Goal: Register for event/course

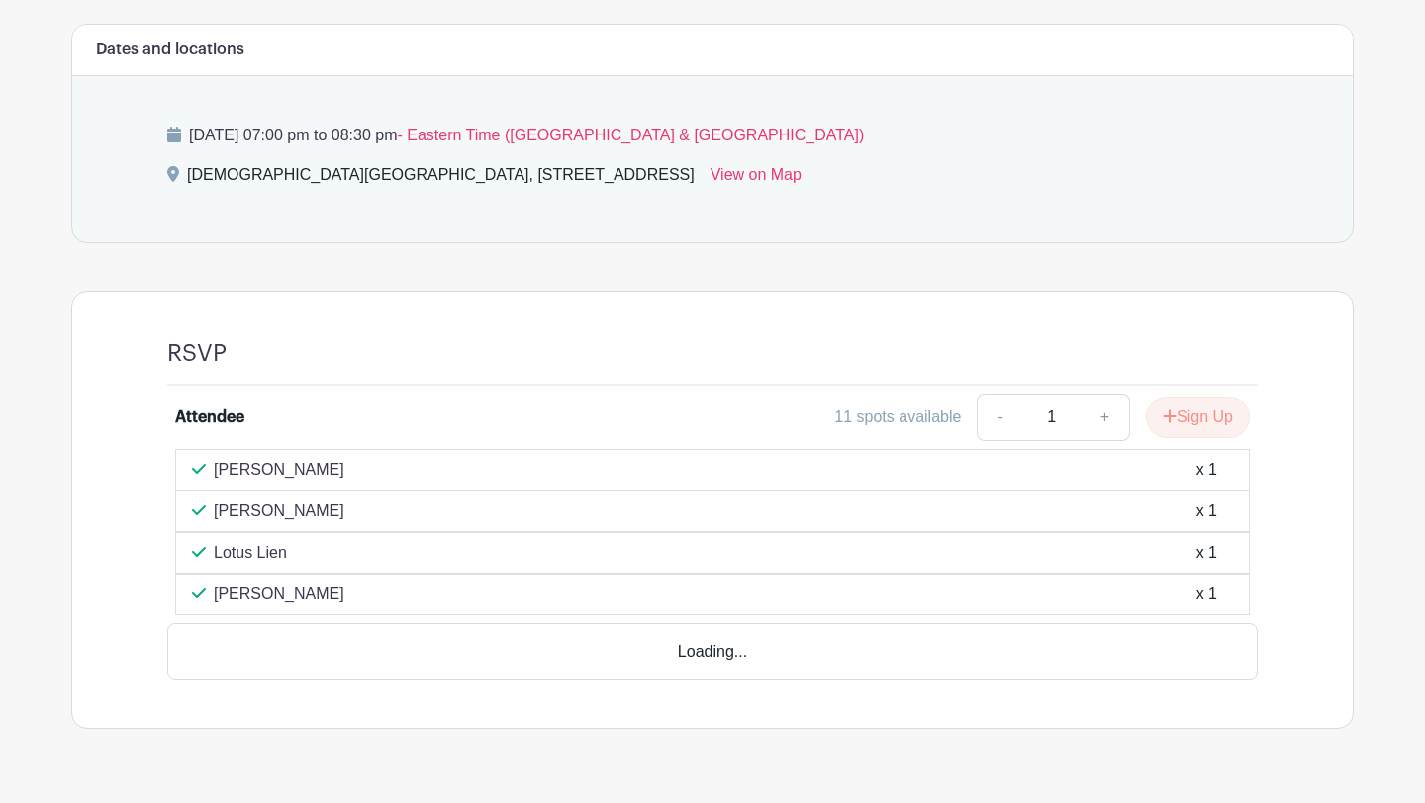
scroll to position [837, 0]
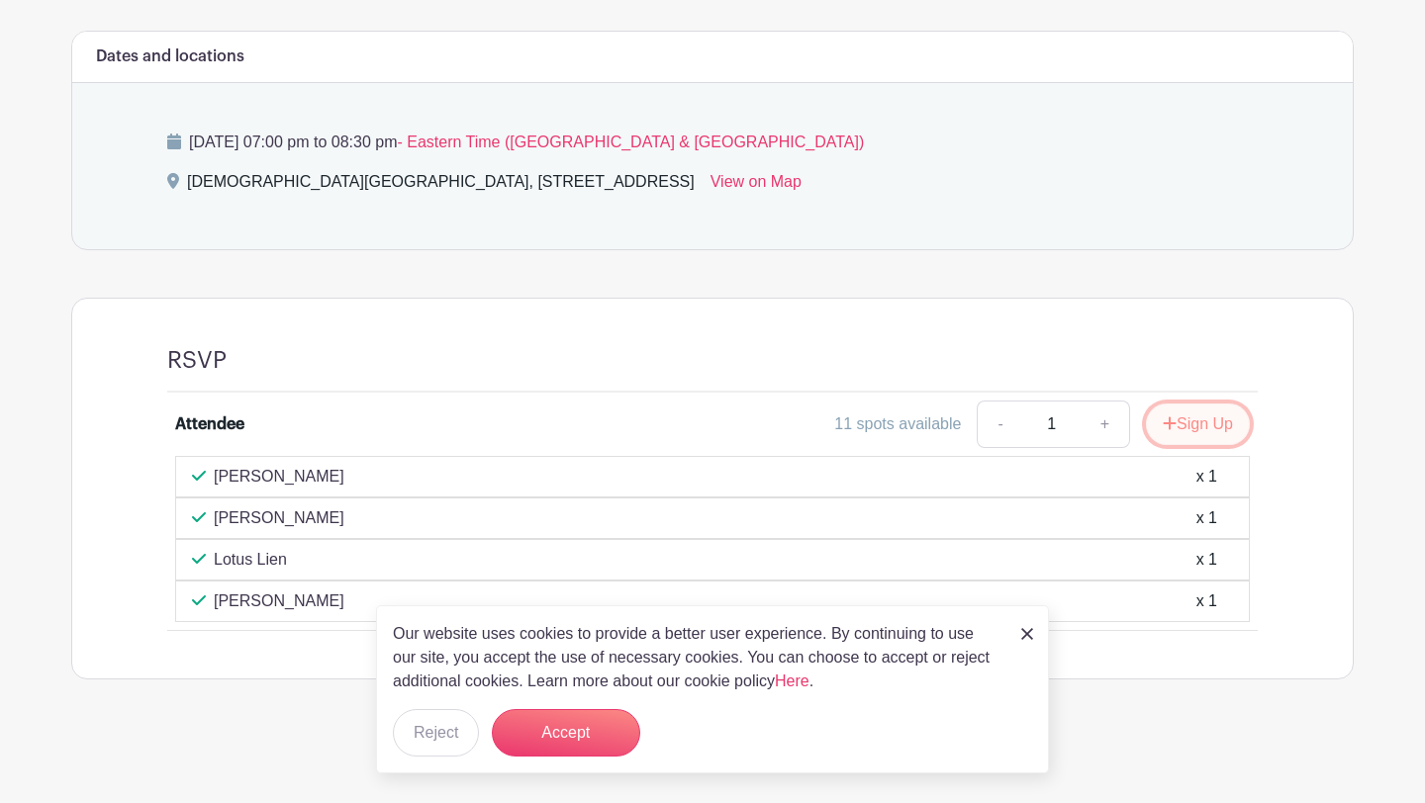
click at [1202, 430] on button "Sign Up" at bounding box center [1198, 425] width 104 height 42
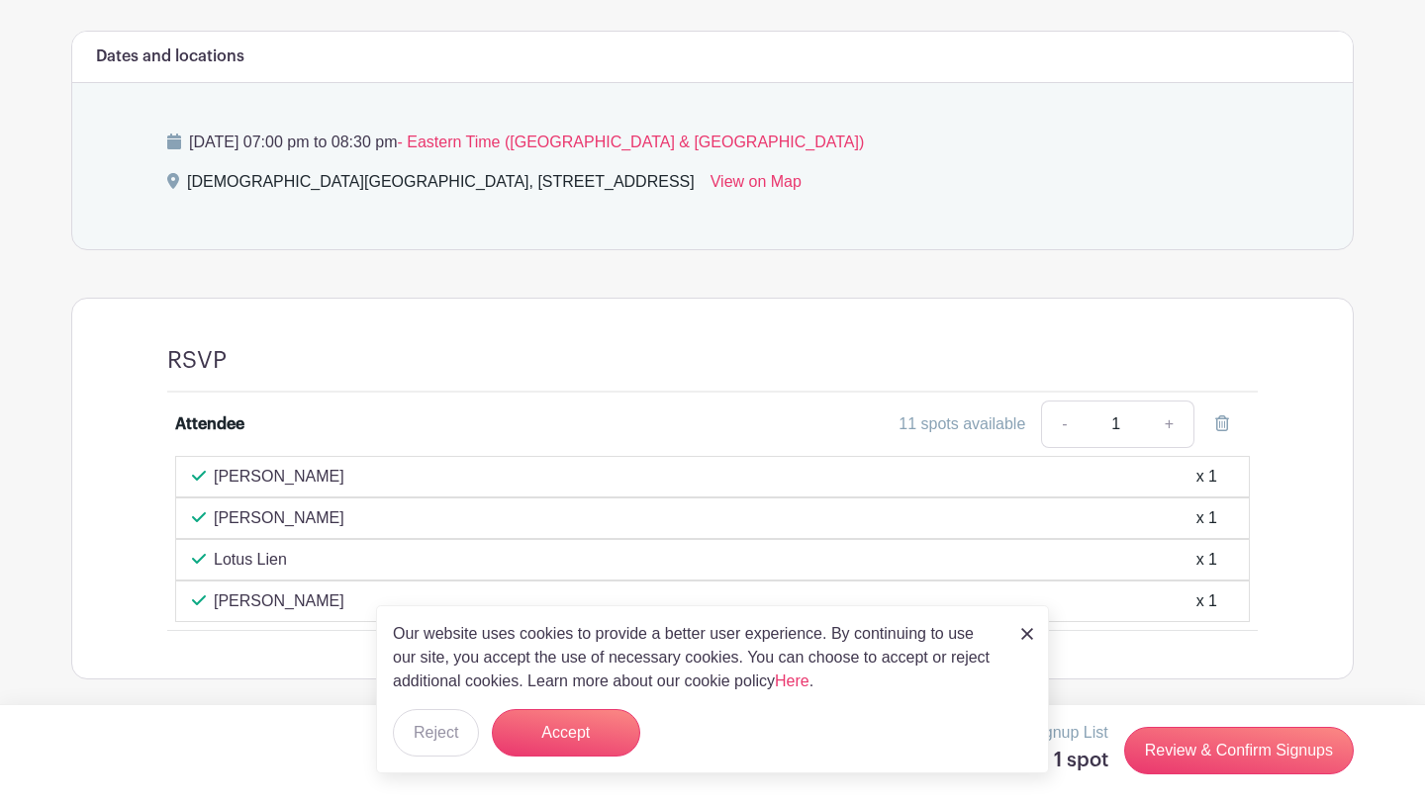
click at [1021, 637] on img at bounding box center [1027, 634] width 12 height 12
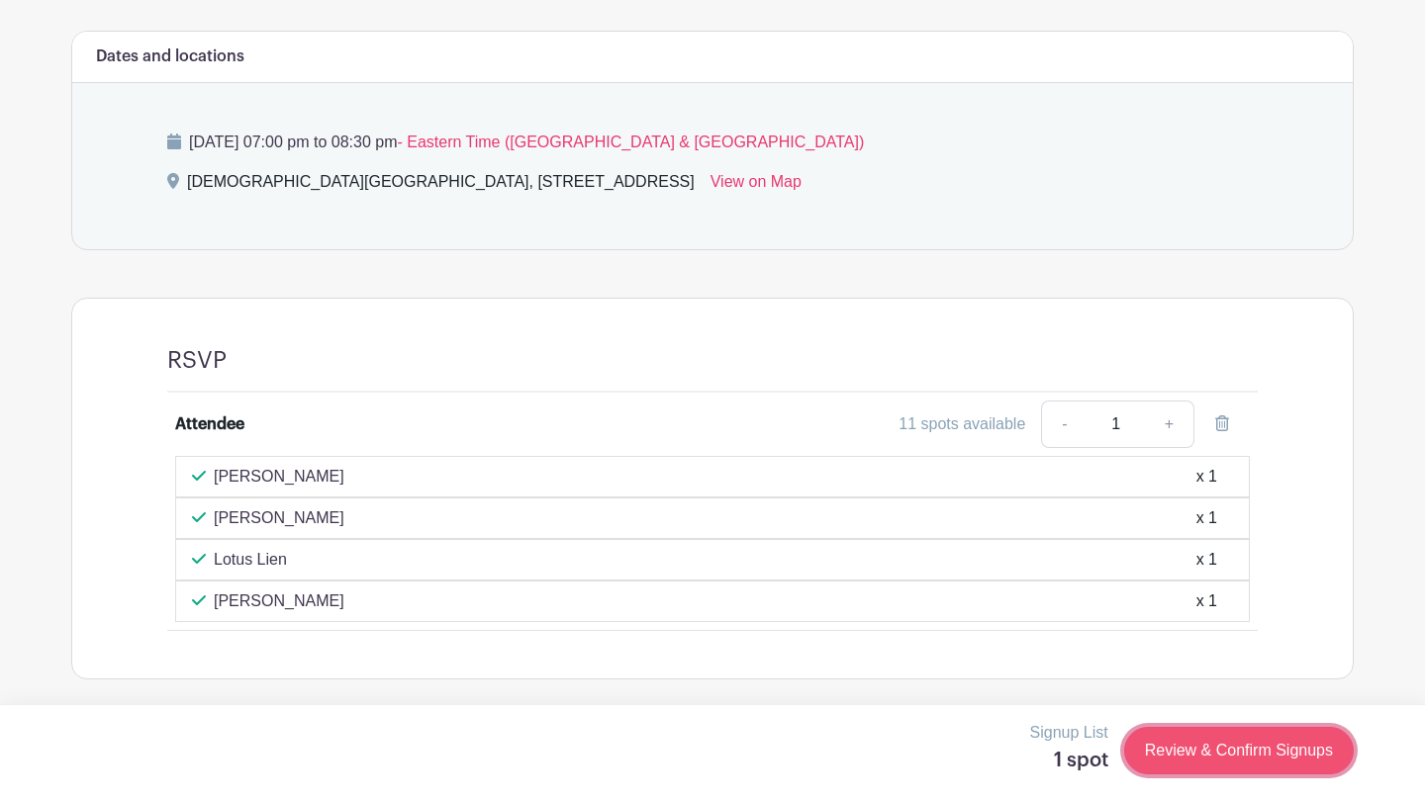
click at [1174, 753] on link "Review & Confirm Signups" at bounding box center [1239, 750] width 230 height 47
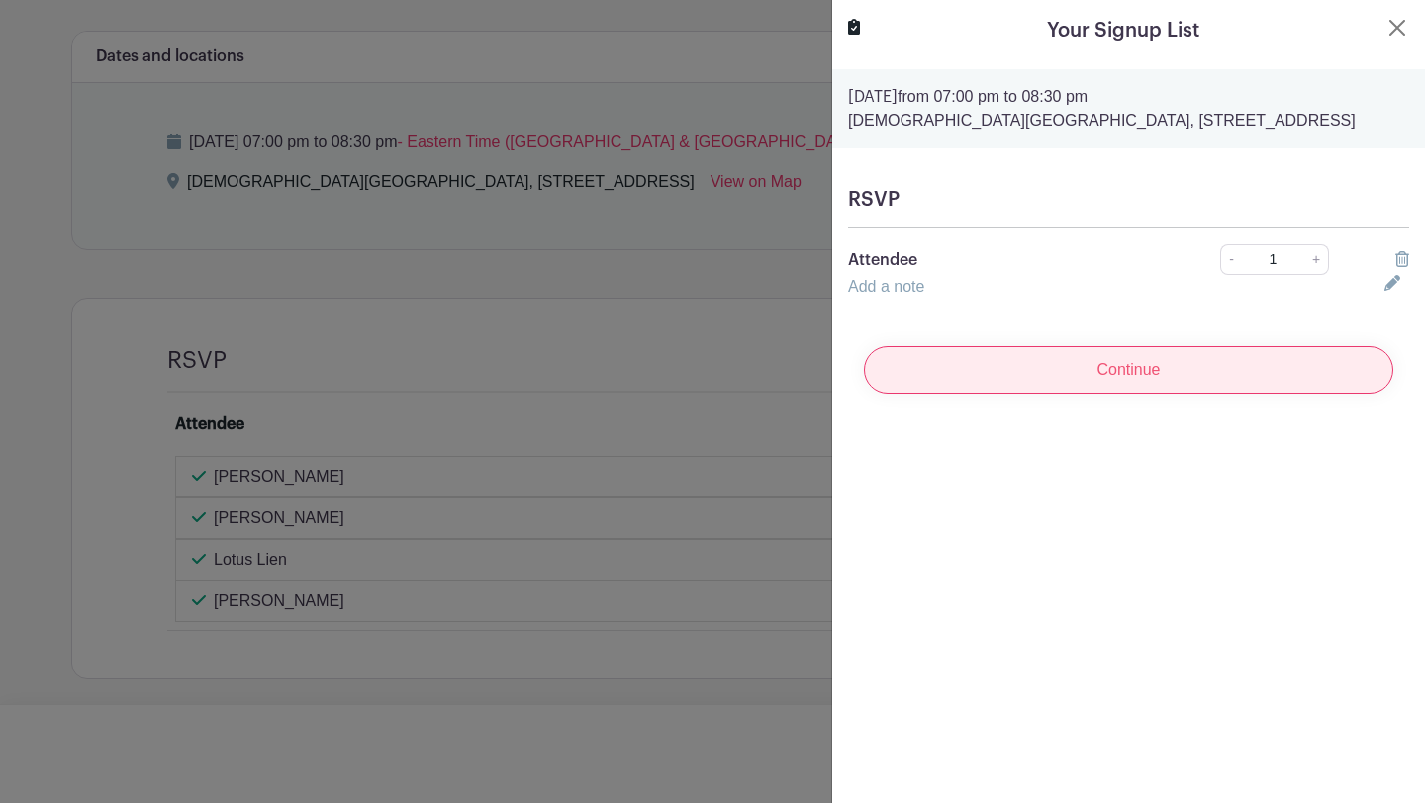
click at [1133, 358] on input "Continue" at bounding box center [1128, 369] width 529 height 47
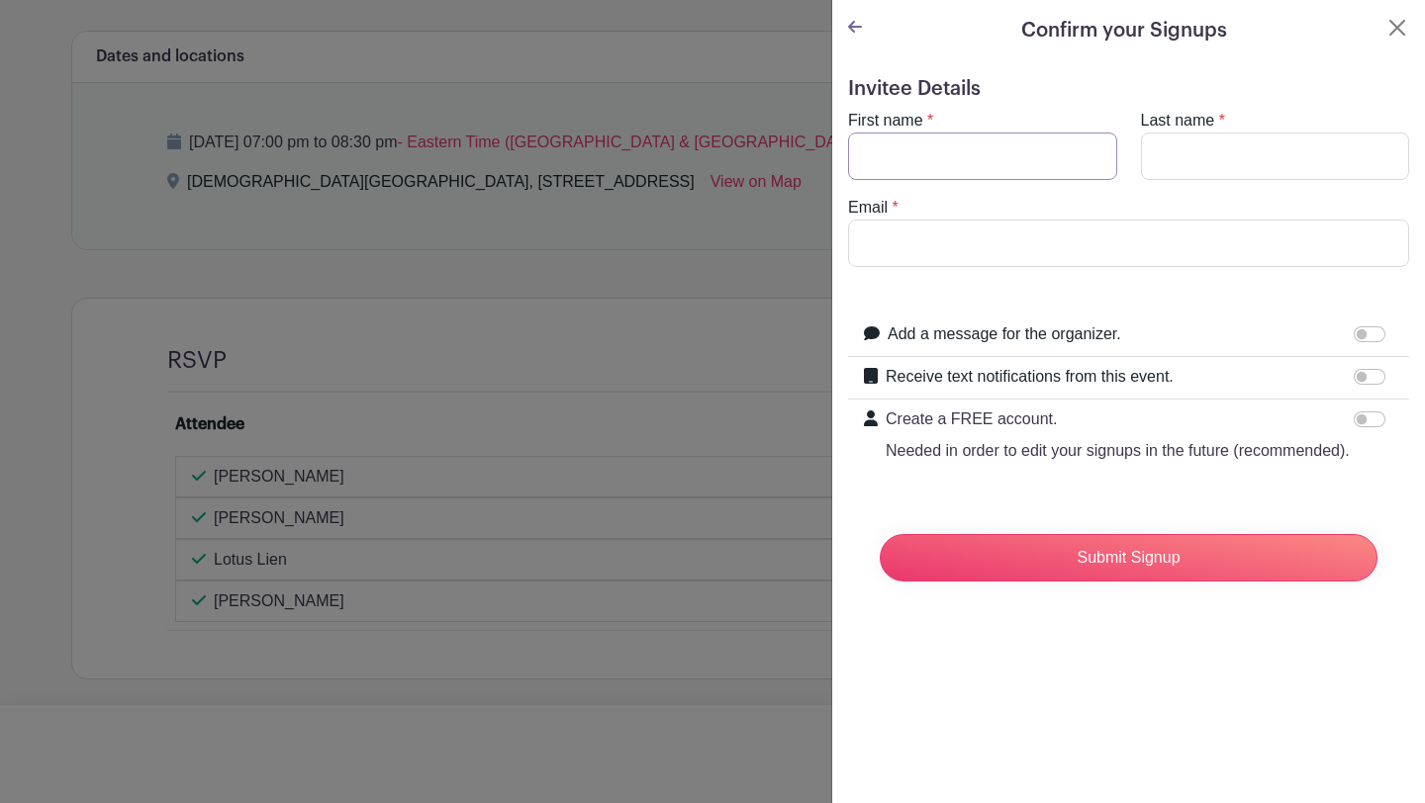
click at [988, 144] on input "First name" at bounding box center [982, 156] width 269 height 47
type input "[PERSON_NAME]"
type input "[PERSON_NAME][EMAIL_ADDRESS][DOMAIN_NAME]"
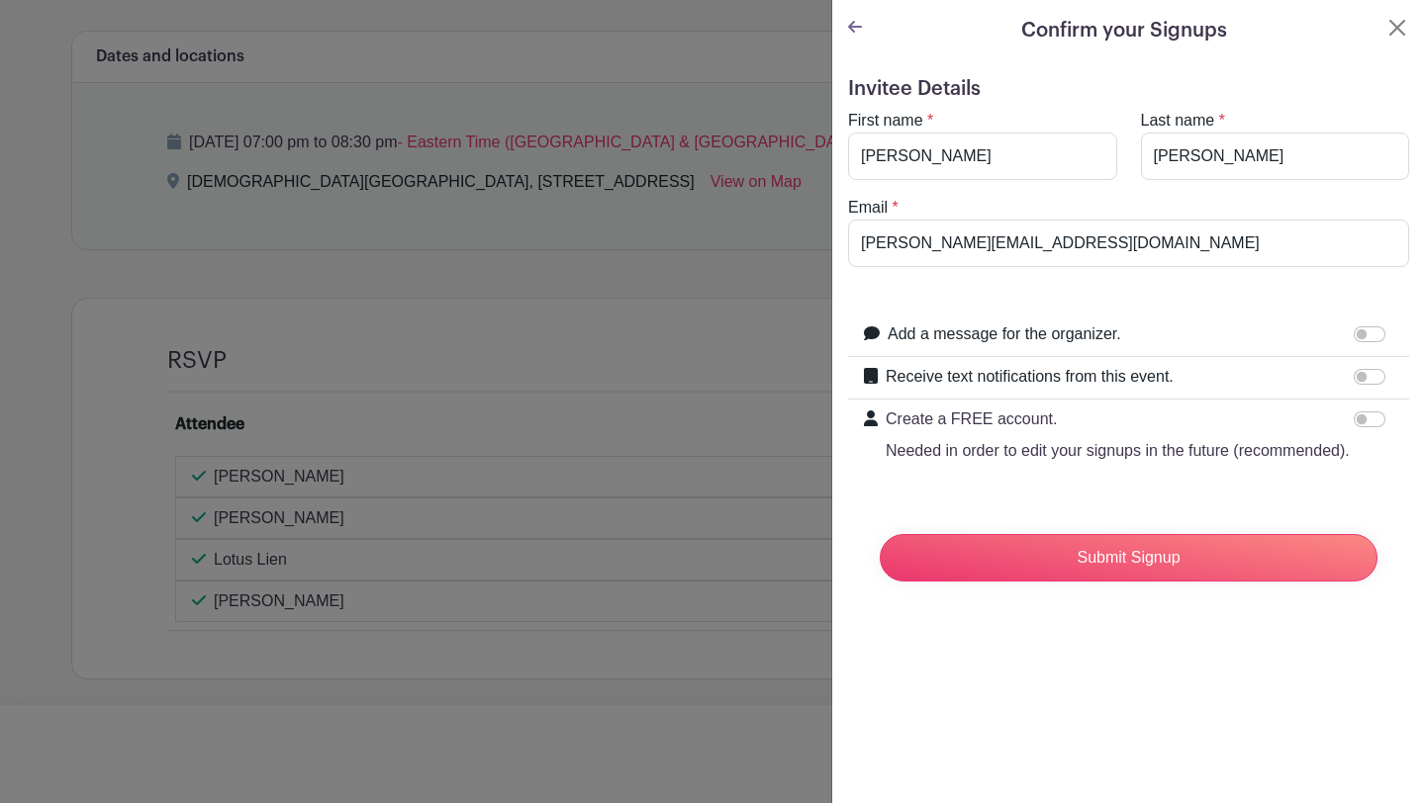
click at [1107, 598] on div "Invitee Details First name * [PERSON_NAME] Last name * [PERSON_NAME] Email * [P…" at bounding box center [1128, 345] width 593 height 568
click at [1106, 568] on input "Submit Signup" at bounding box center [1129, 557] width 498 height 47
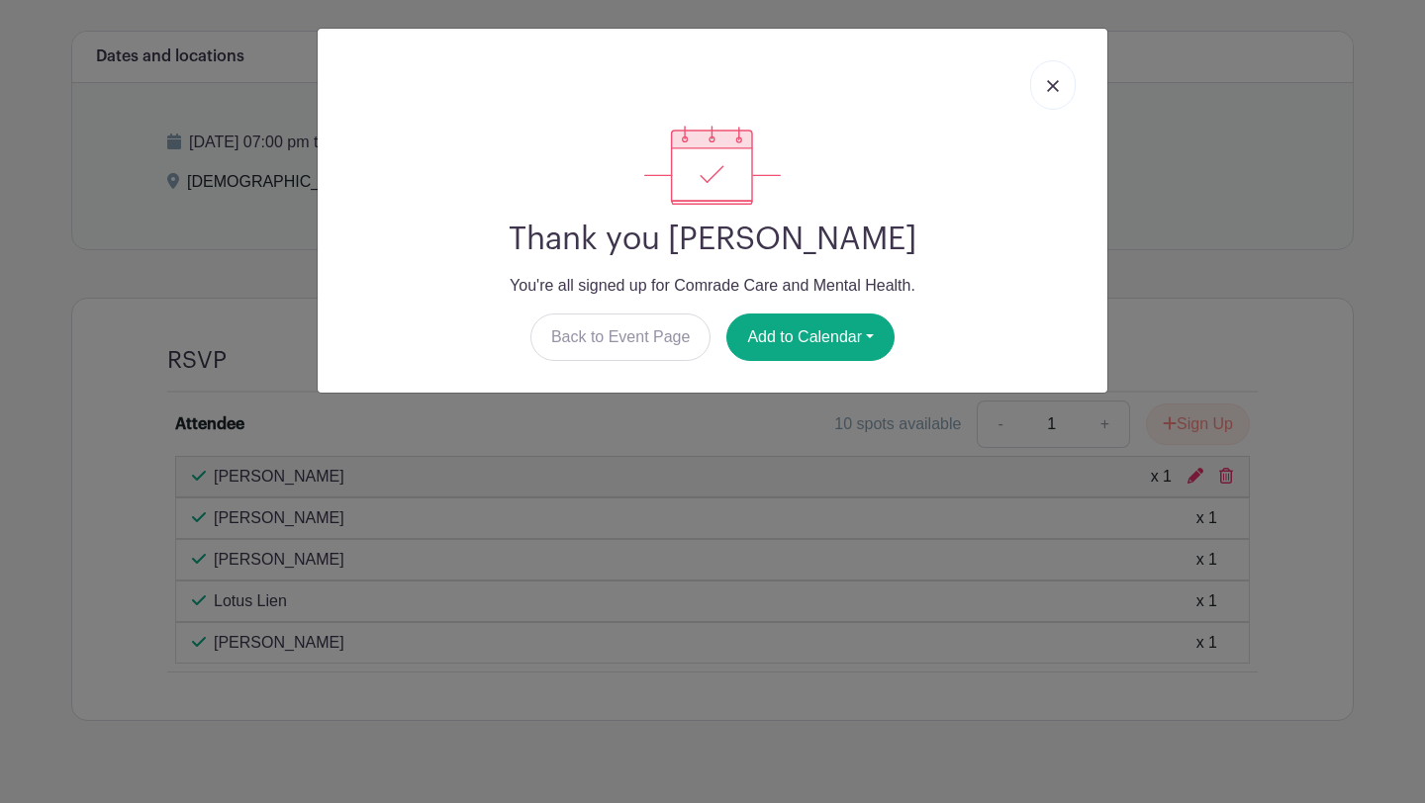
click at [1050, 85] on img at bounding box center [1053, 86] width 12 height 12
